Goal: Task Accomplishment & Management: Use online tool/utility

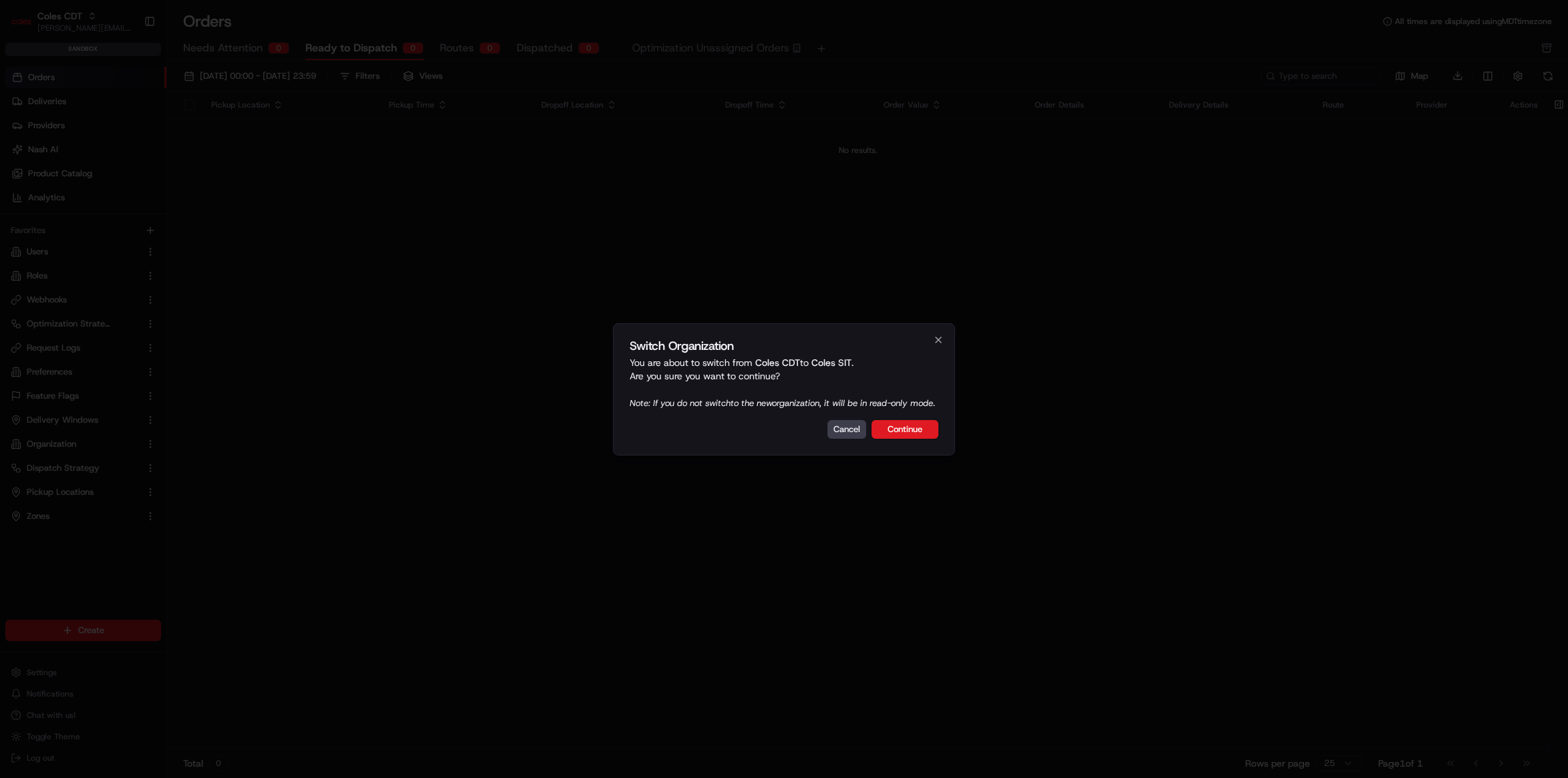
click at [916, 446] on div "Switch Organization You are about to switch from Coles CDT to Coles SIT . Are y…" at bounding box center [784, 389] width 342 height 132
click at [917, 437] on button "Continue" at bounding box center [905, 429] width 67 height 19
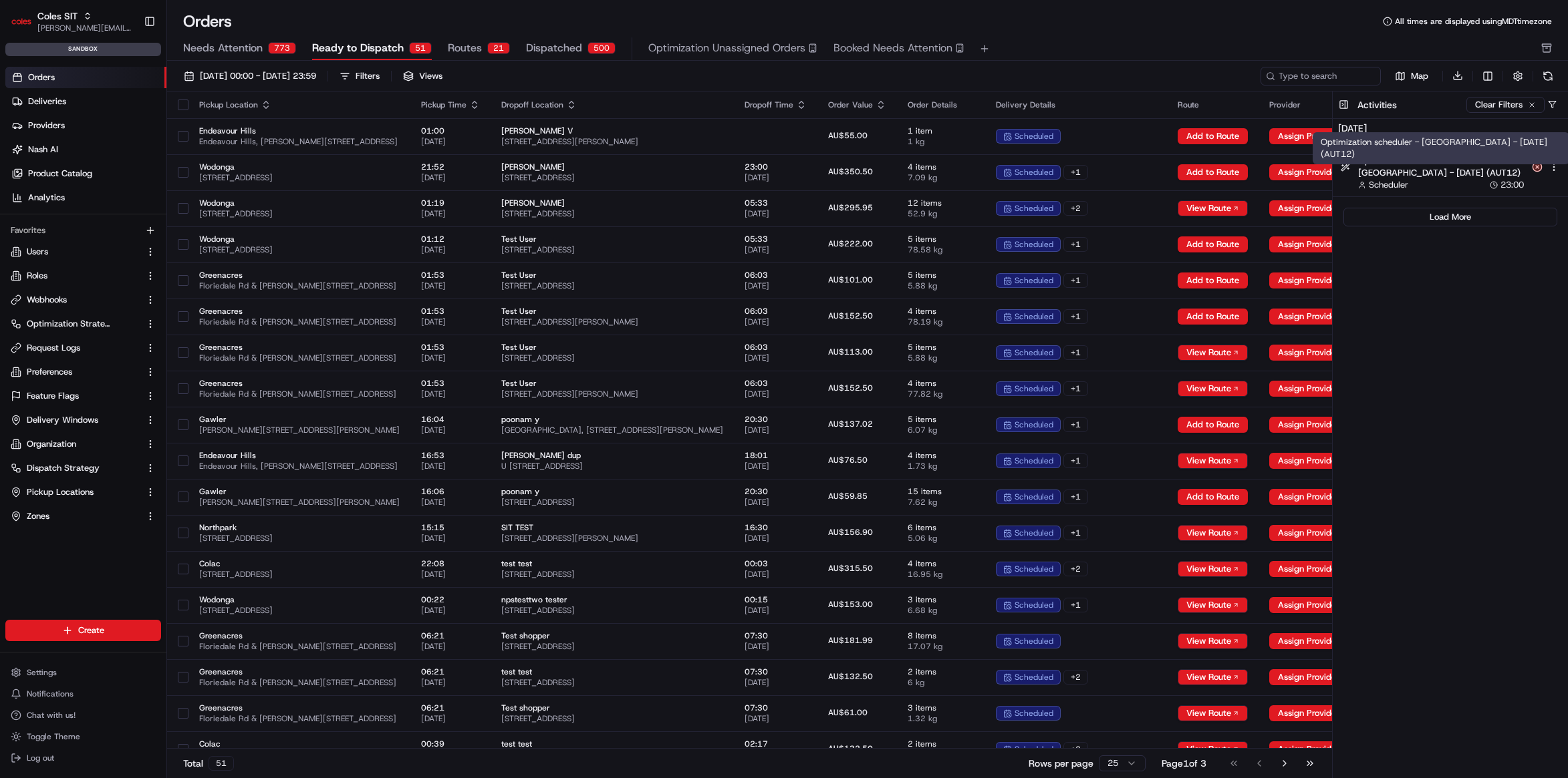
click at [1439, 159] on span "Optimization scheduler - Wodonga - 2025-08-22 (AUT12)" at bounding box center [1441, 167] width 166 height 24
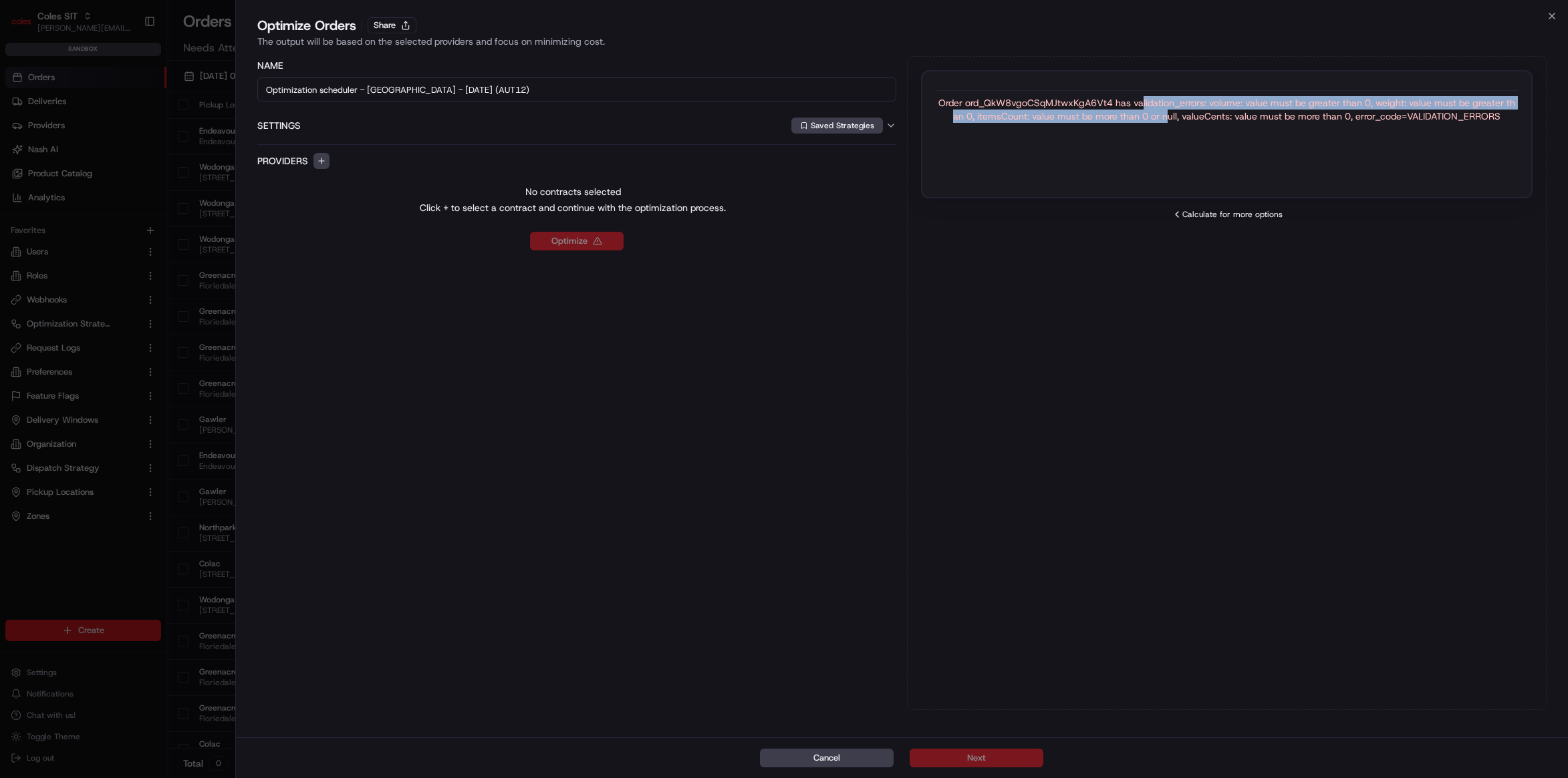
drag, startPoint x: 1146, startPoint y: 101, endPoint x: 1167, endPoint y: 121, distance: 29.0
click at [1167, 121] on div "Order ord_QkW8vgoCSqMJtwxKgA6Vt4 has validation_errors: volume: value must be g…" at bounding box center [1227, 110] width 582 height 27
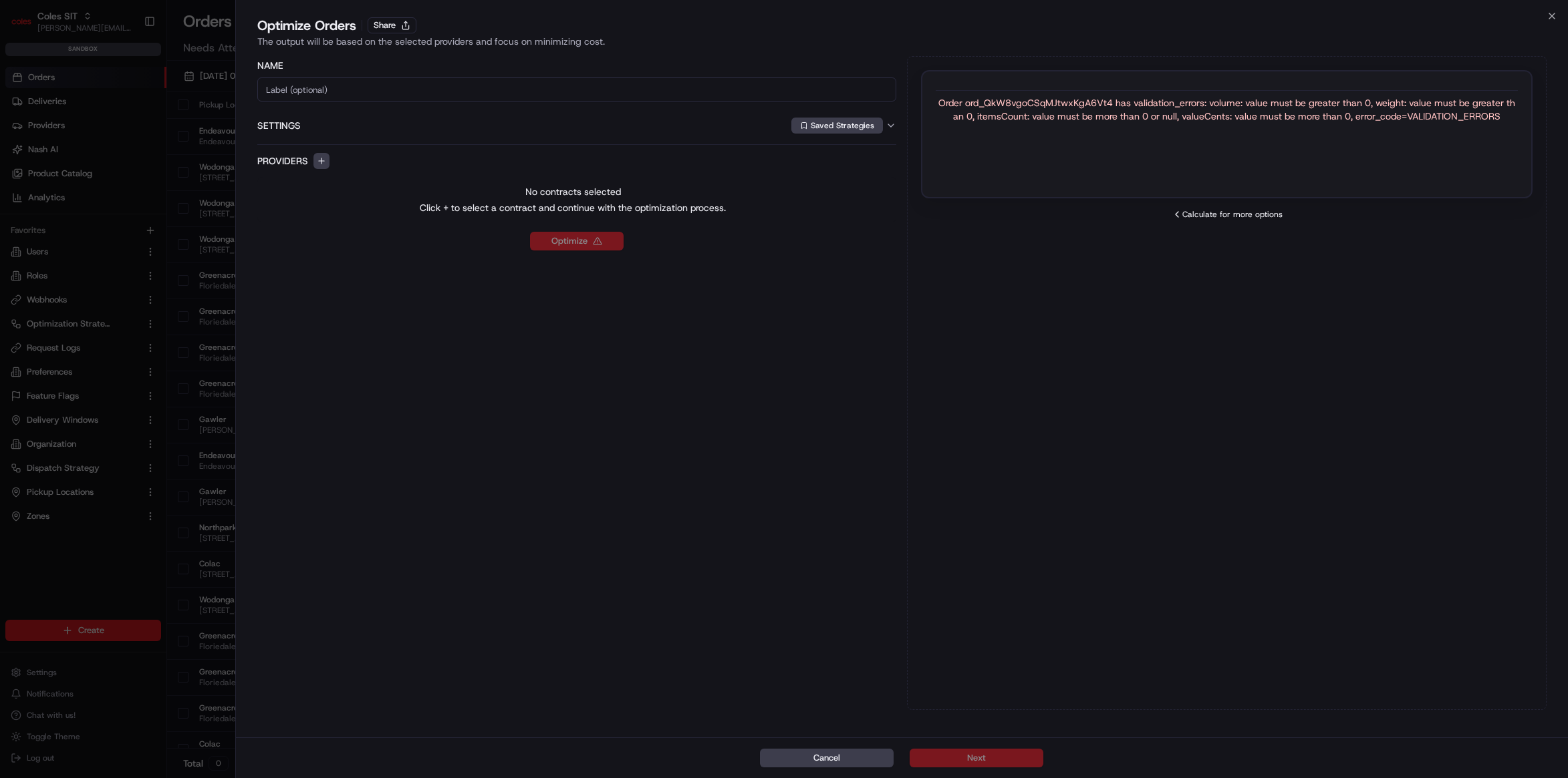
click at [1208, 96] on div "Order ord_QkW8vgoCSqMJtwxKgA6Vt4 has validation_errors: volume: value must be g…" at bounding box center [1227, 110] width 582 height 27
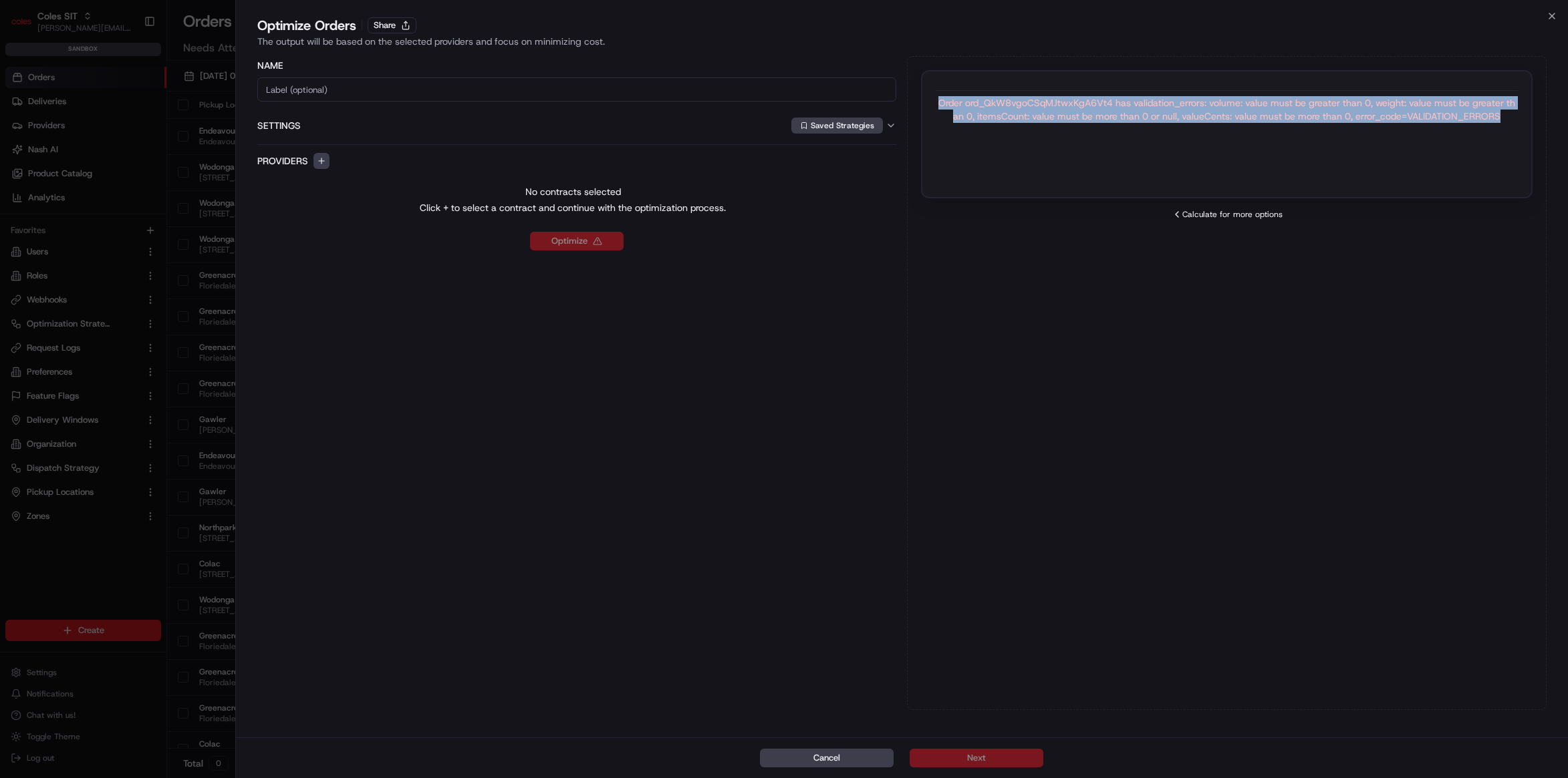
click at [1208, 96] on div "Order ord_QkW8vgoCSqMJtwxKgA6Vt4 has validation_errors: volume: value must be g…" at bounding box center [1227, 110] width 582 height 27
click at [1210, 95] on div "Order ord_QkW8vgoCSqMJtwxKgA6Vt4 has validation_errors: volume: value must be g…" at bounding box center [1227, 104] width 582 height 38
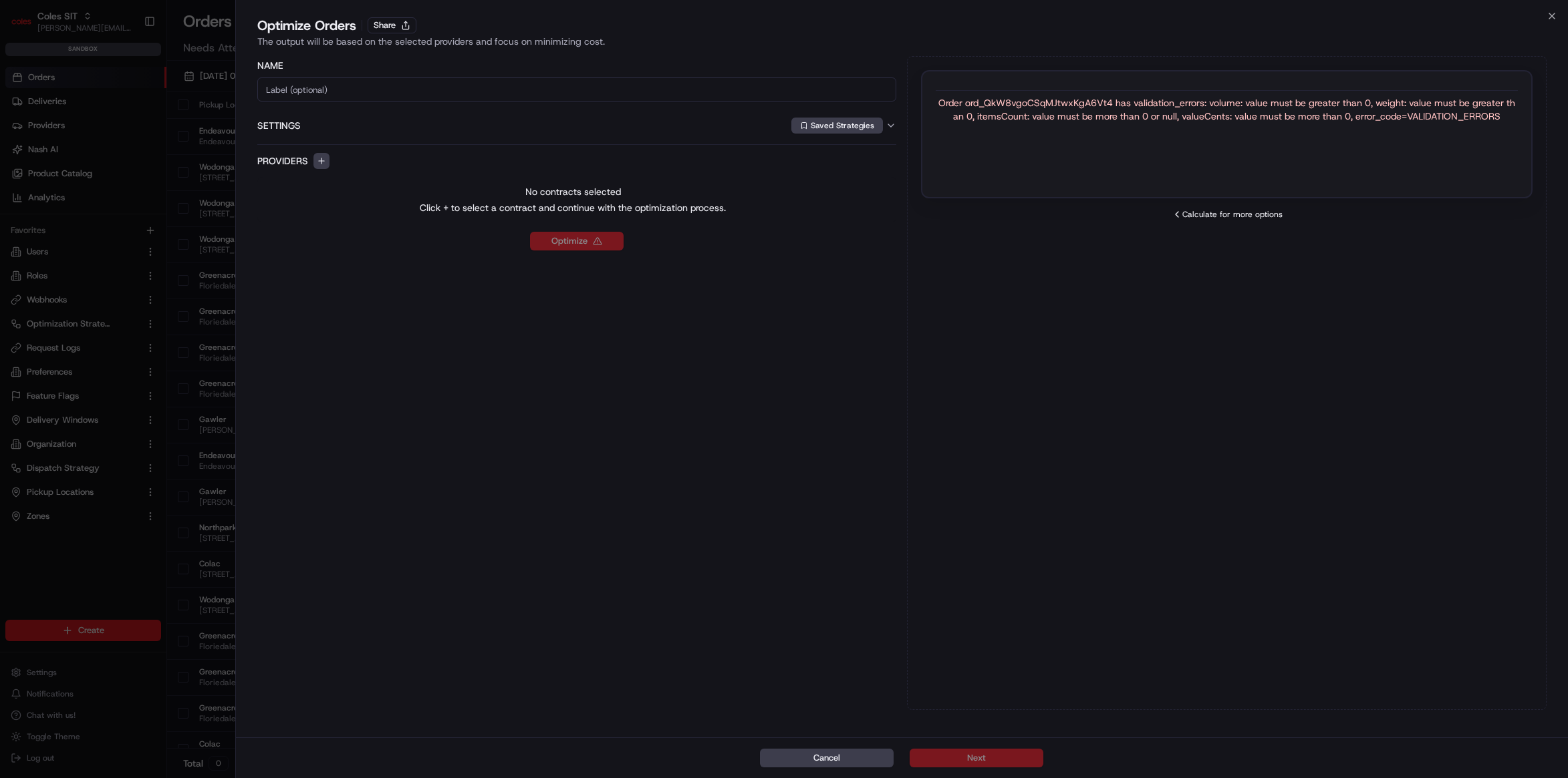
click at [1052, 99] on div "Order ord_QkW8vgoCSqMJtwxKgA6Vt4 has validation_errors: volume: value must be g…" at bounding box center [1227, 110] width 582 height 27
copy div "ord_QkW8vgoCSqMJtwxKgA6Vt4"
drag, startPoint x: 1171, startPoint y: 108, endPoint x: 1245, endPoint y: 106, distance: 74.0
click at [1245, 106] on div "Order ord_QkW8vgoCSqMJtwxKgA6Vt4 has validation_errors: volume: value must be g…" at bounding box center [1227, 110] width 582 height 27
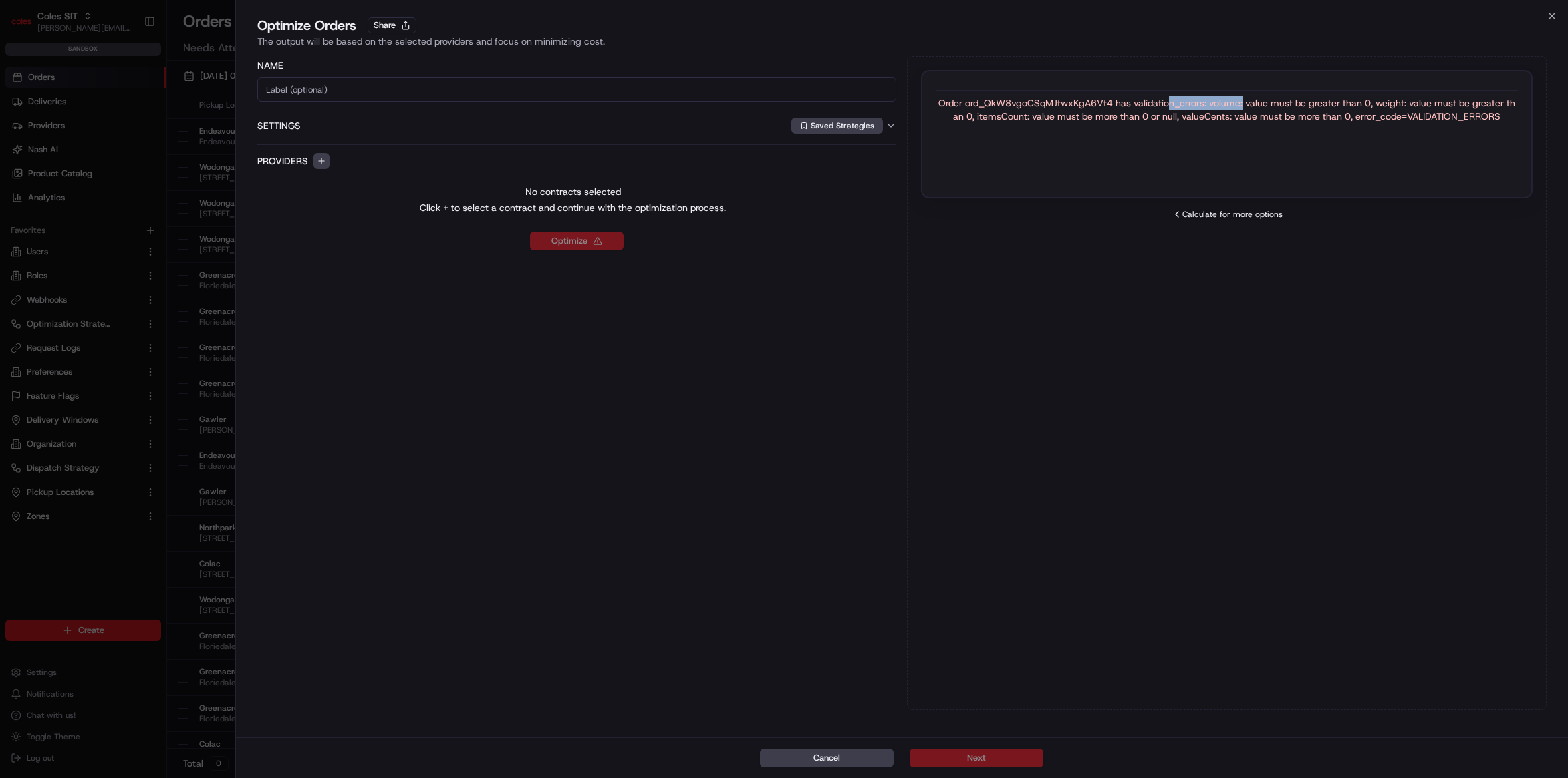
click at [1245, 106] on div "Order ord_QkW8vgoCSqMJtwxKgA6Vt4 has validation_errors: volume: value must be g…" at bounding box center [1227, 110] width 582 height 27
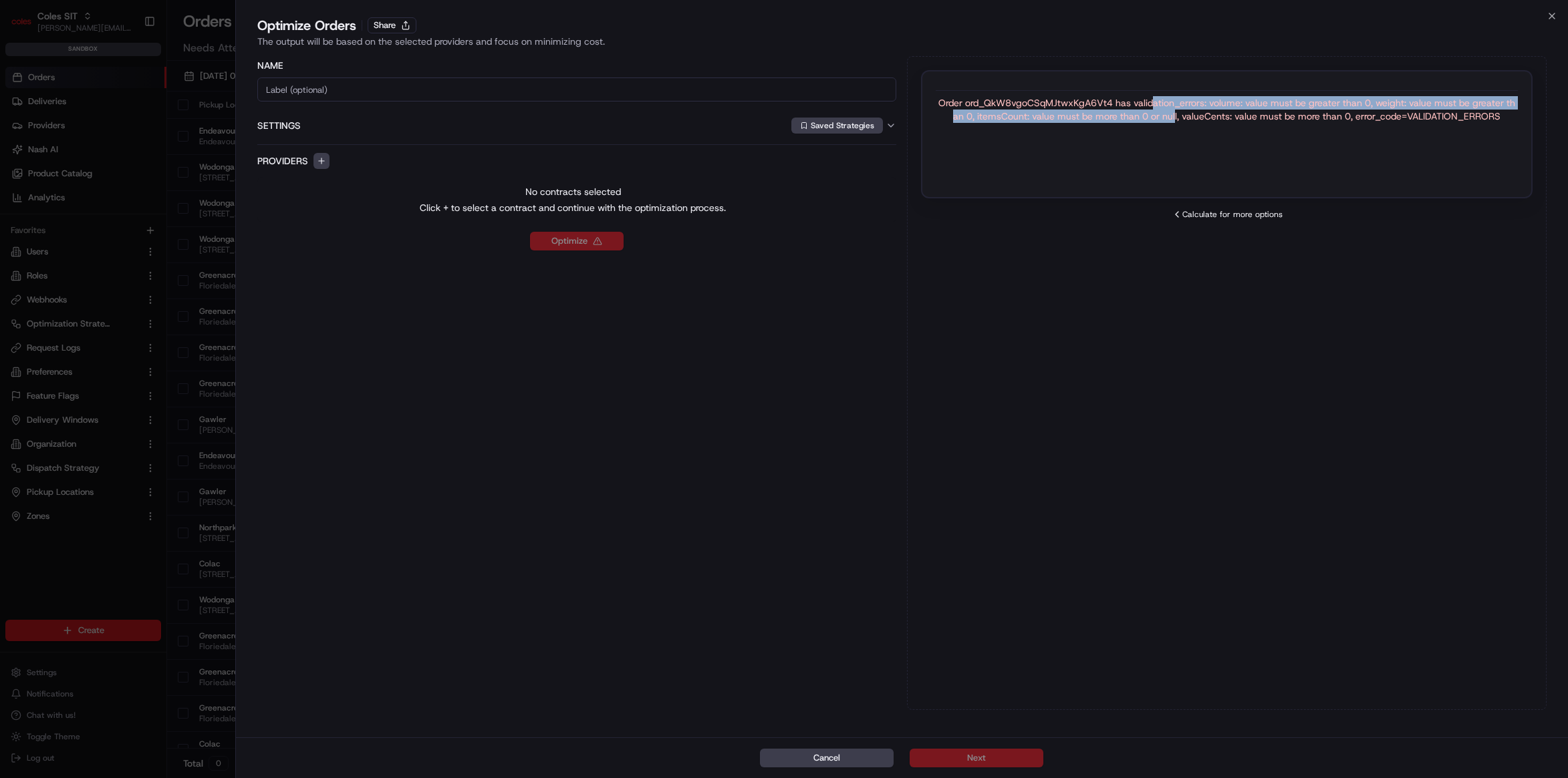
drag, startPoint x: 1152, startPoint y: 106, endPoint x: 1174, endPoint y: 119, distance: 25.6
click at [1174, 119] on div "Order ord_QkW8vgoCSqMJtwxKgA6Vt4 has validation_errors: volume: value must be g…" at bounding box center [1227, 110] width 582 height 27
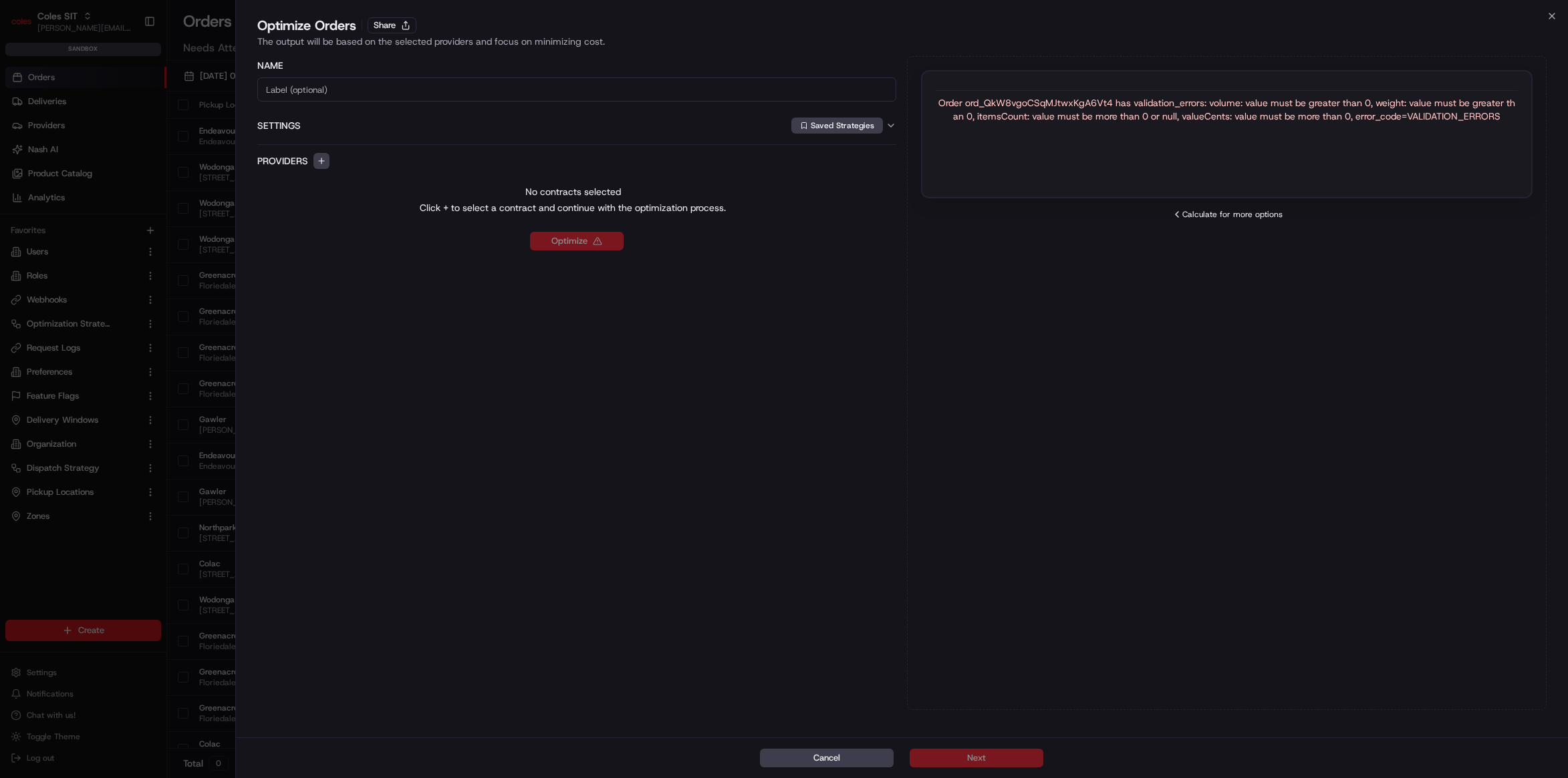
click at [1205, 115] on div "Order ord_QkW8vgoCSqMJtwxKgA6Vt4 has validation_errors: volume: value must be g…" at bounding box center [1227, 110] width 582 height 27
click at [1219, 104] on div "Order ord_QkW8vgoCSqMJtwxKgA6Vt4 has validation_errors: volume: value must be g…" at bounding box center [1227, 110] width 582 height 27
click at [1006, 120] on div "Order ord_QkW8vgoCSqMJtwxKgA6Vt4 has validation_errors: volume: value must be g…" at bounding box center [1227, 110] width 582 height 27
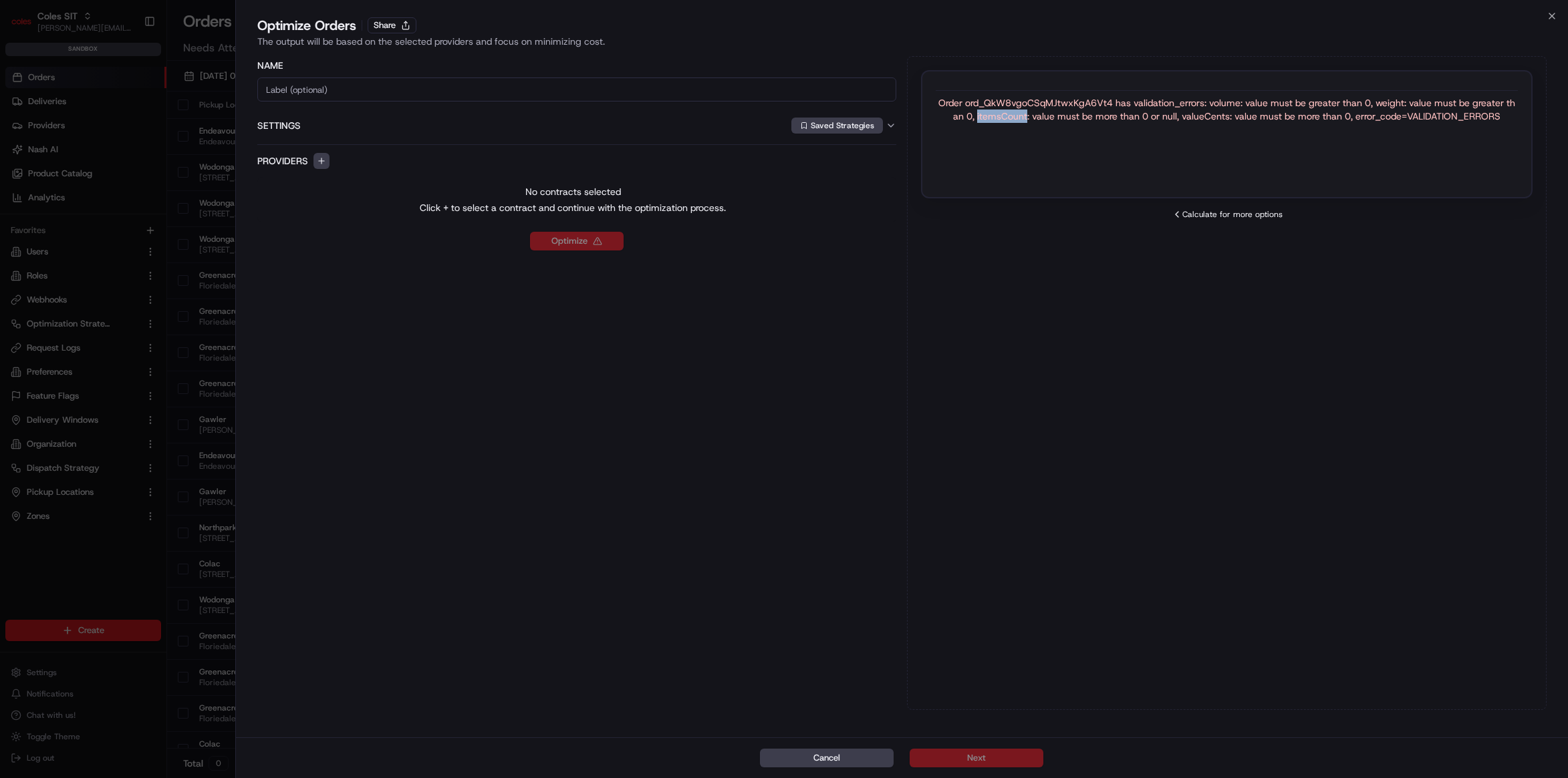
click at [1006, 120] on div "Order ord_QkW8vgoCSqMJtwxKgA6Vt4 has validation_errors: volume: value must be g…" at bounding box center [1227, 110] width 582 height 27
click at [1028, 99] on div "Order ord_QkW8vgoCSqMJtwxKgA6Vt4 has validation_errors: volume: value must be g…" at bounding box center [1227, 110] width 582 height 27
copy div "ord_QkW8vgoCSqMJtwxKgA6Vt4"
